Goal: Complete application form

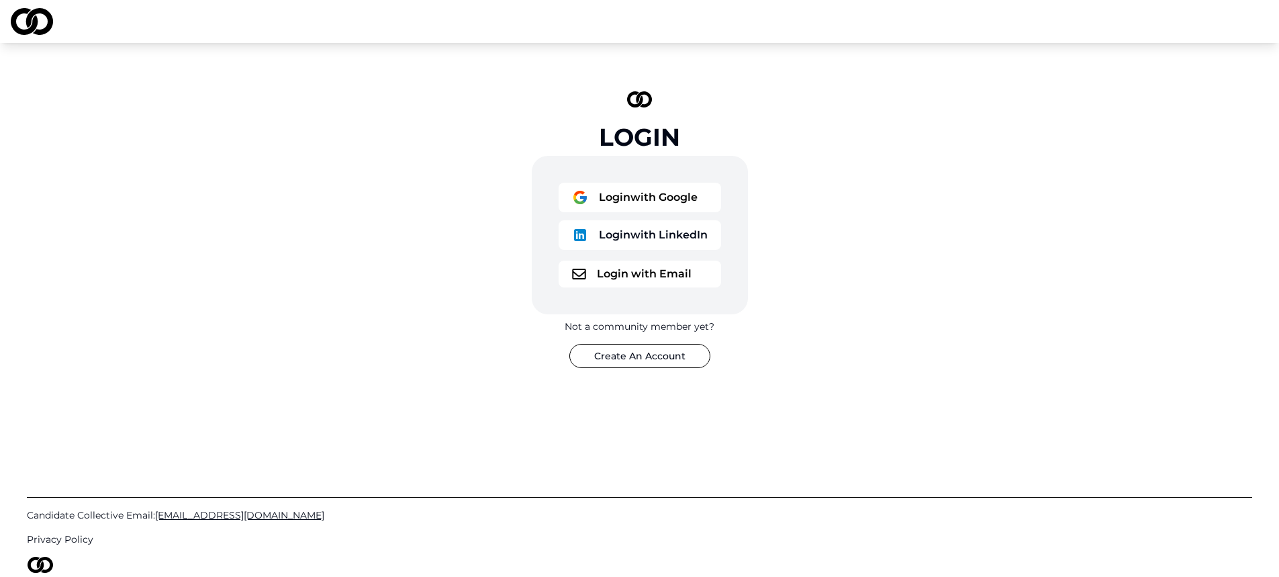
click at [674, 193] on button "Login with Google" at bounding box center [640, 198] width 163 height 30
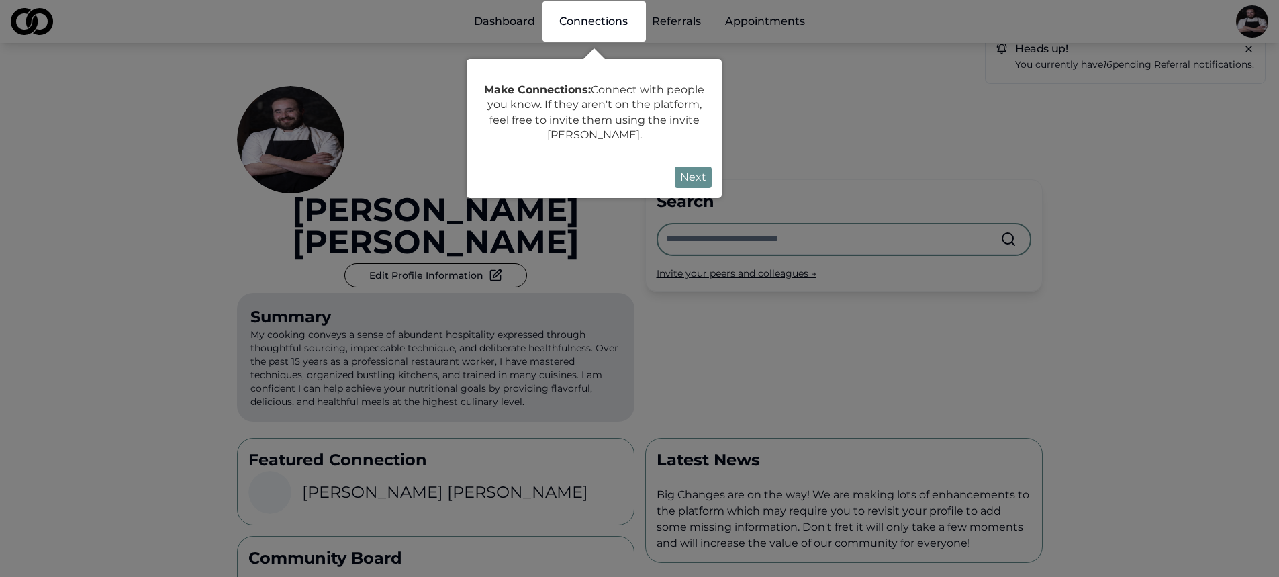
click at [703, 180] on button "Next" at bounding box center [693, 177] width 37 height 21
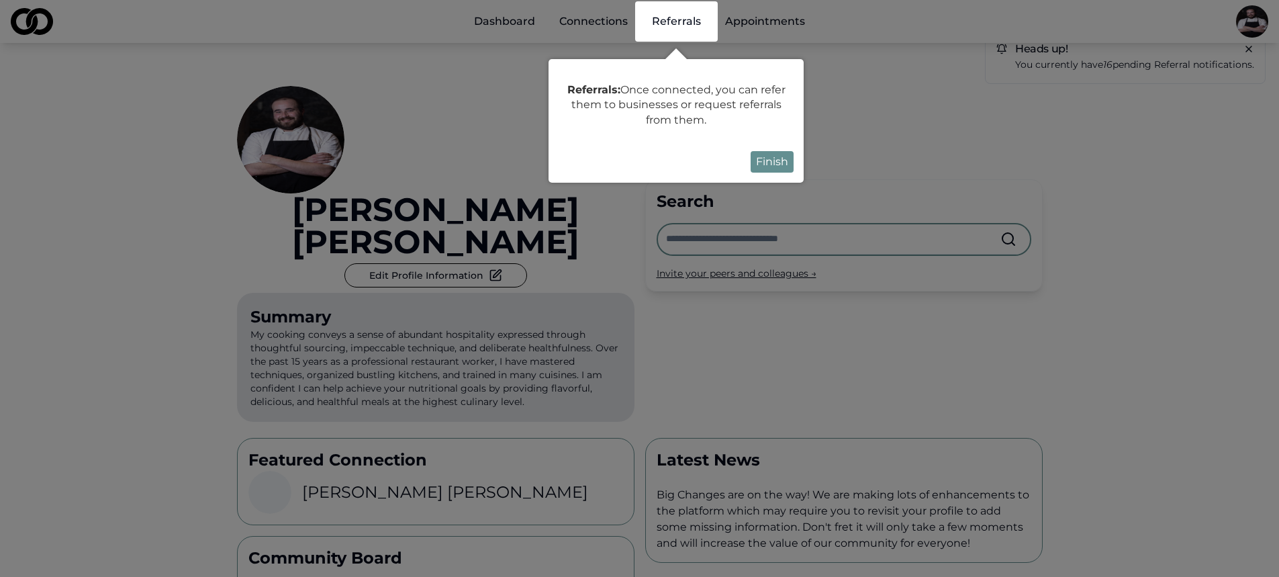
click at [771, 169] on button "Finish" at bounding box center [772, 161] width 43 height 21
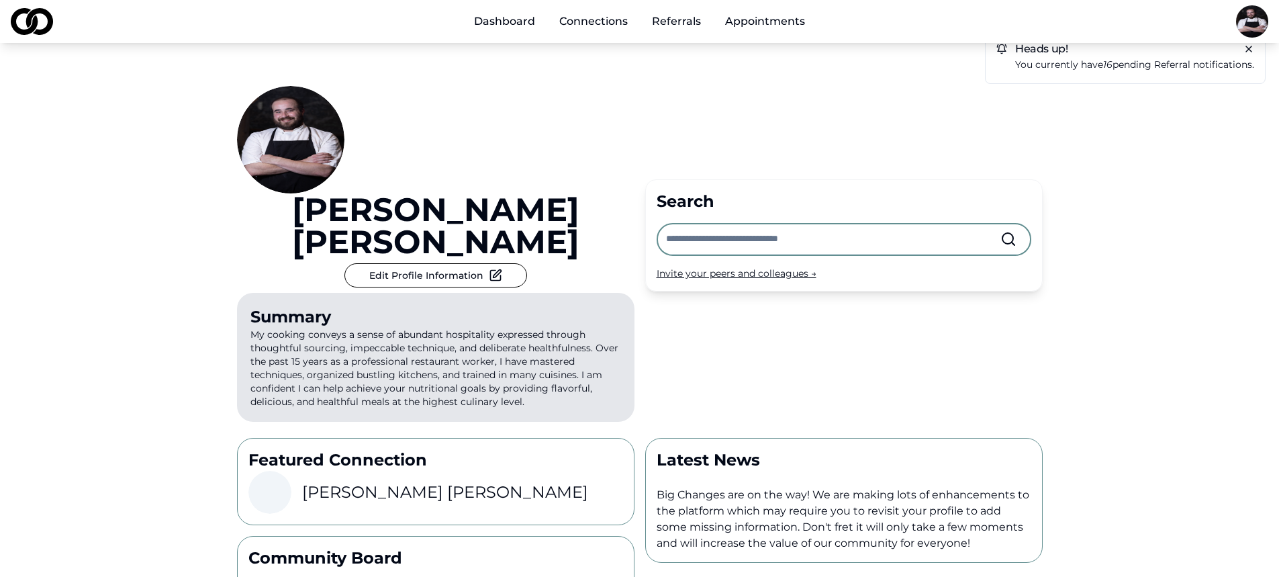
click at [525, 28] on link "Dashboard" at bounding box center [504, 21] width 83 height 27
click at [604, 25] on link "Connections" at bounding box center [594, 21] width 90 height 27
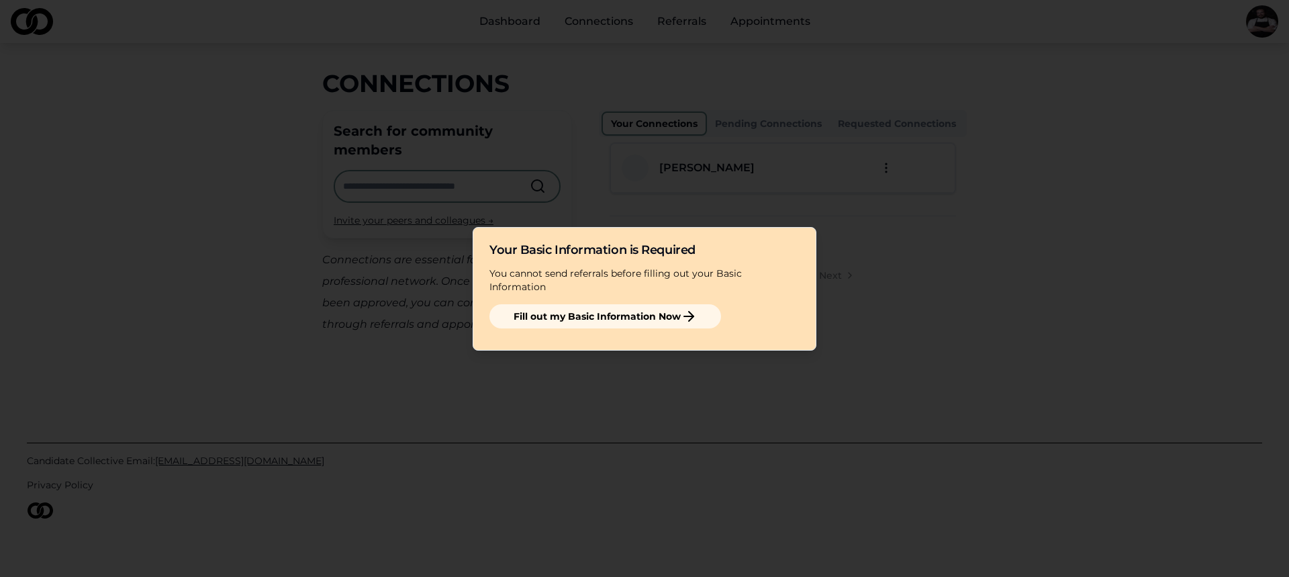
click at [831, 188] on div at bounding box center [644, 288] width 1289 height 577
click at [610, 310] on button "Fill out my Basic Information Now" at bounding box center [606, 316] width 232 height 24
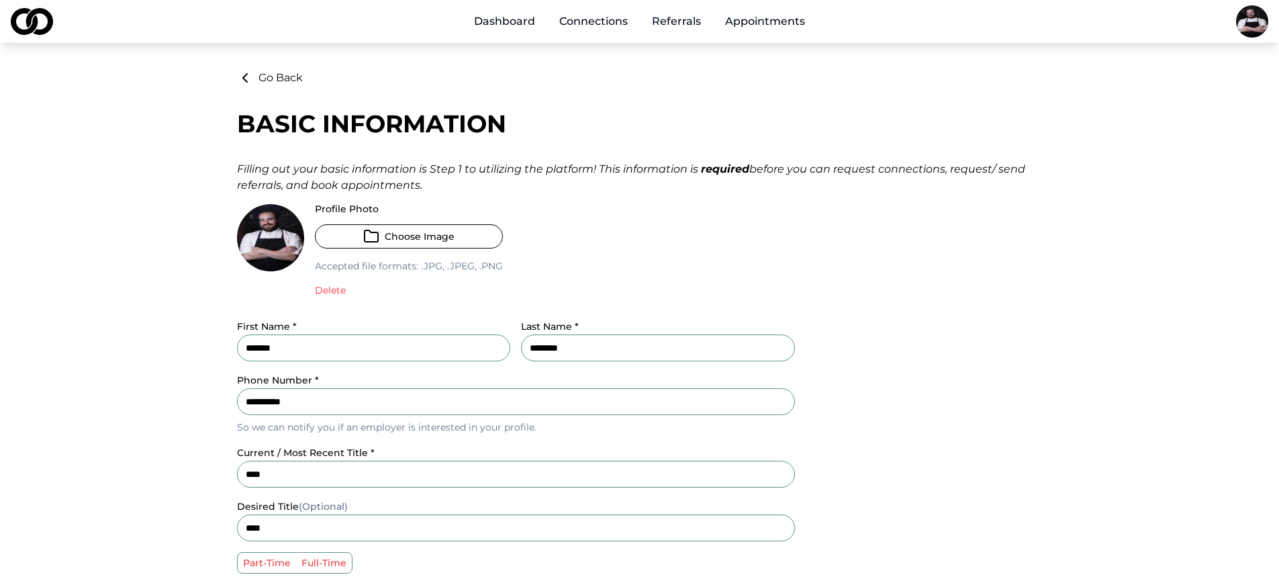
click at [500, 23] on link "Dashboard" at bounding box center [504, 21] width 83 height 27
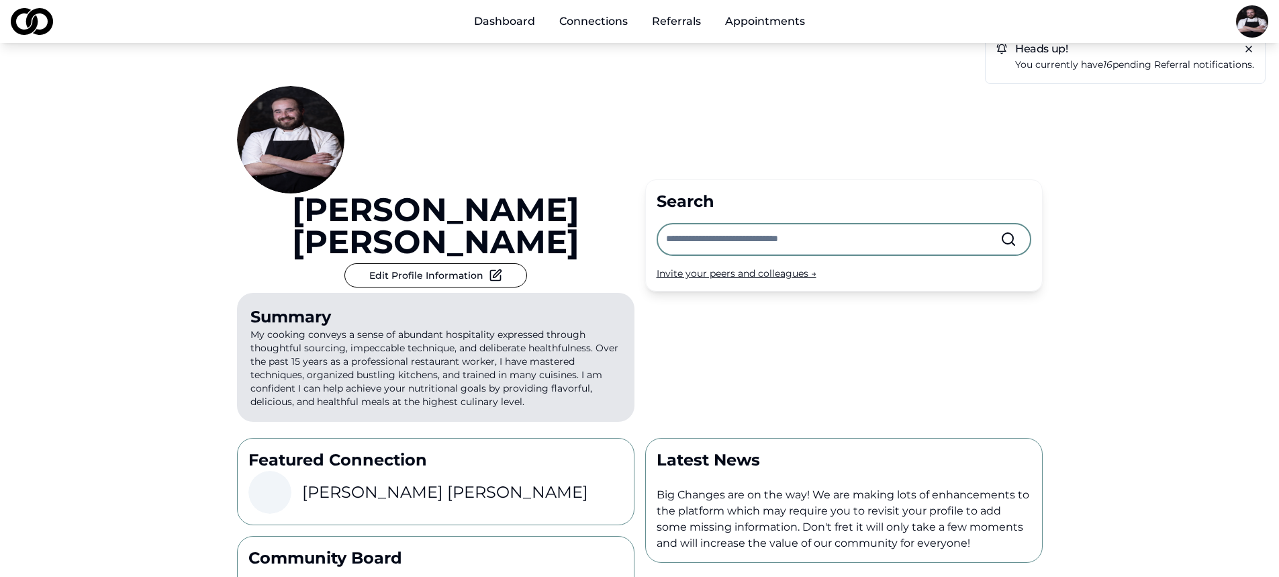
drag, startPoint x: 33, startPoint y: 31, endPoint x: 42, endPoint y: 31, distance: 8.7
click at [34, 31] on img at bounding box center [32, 21] width 42 height 27
click at [42, 31] on img at bounding box center [32, 21] width 42 height 27
click at [692, 21] on link "Referrals" at bounding box center [676, 21] width 71 height 27
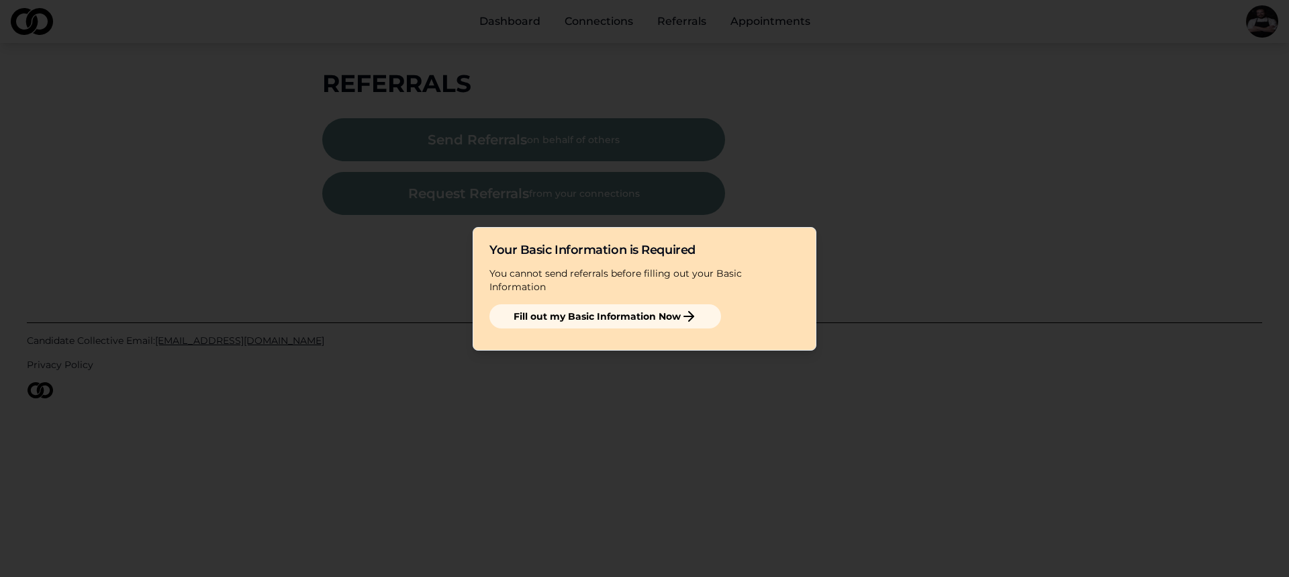
click at [1051, 247] on div at bounding box center [644, 288] width 1289 height 577
click at [588, 310] on button "Fill out my Basic Information Now" at bounding box center [606, 316] width 232 height 24
